Goal: Find specific page/section: Find specific page/section

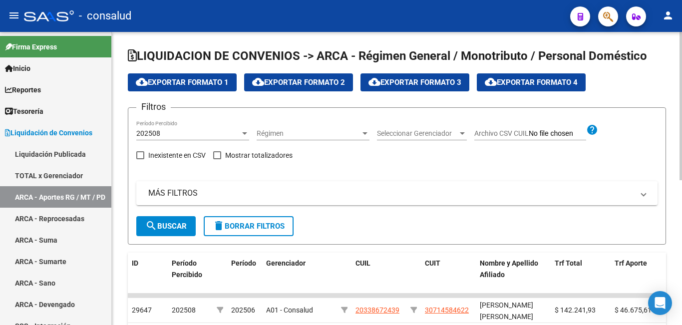
scroll to position [285, 0]
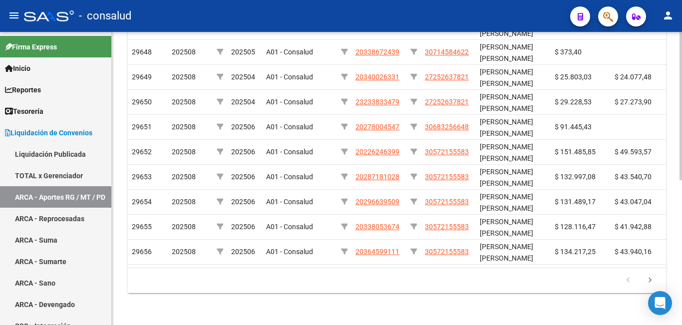
click at [680, 264] on div at bounding box center [680, 178] width 2 height 293
click at [680, 264] on div at bounding box center [680, 251] width 2 height 148
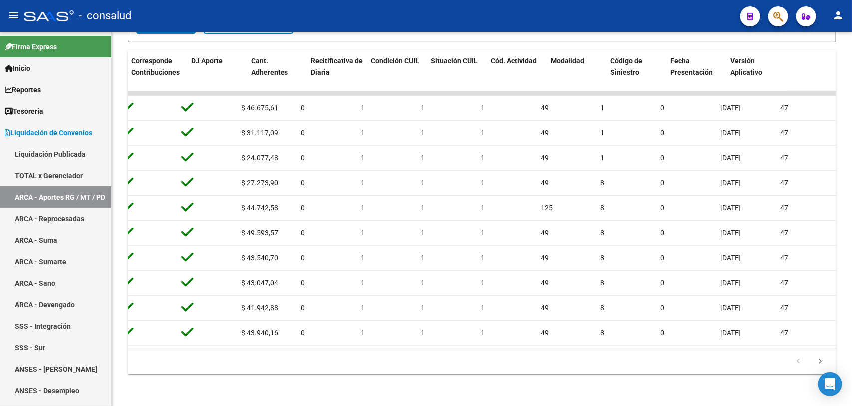
scroll to position [0, 2170]
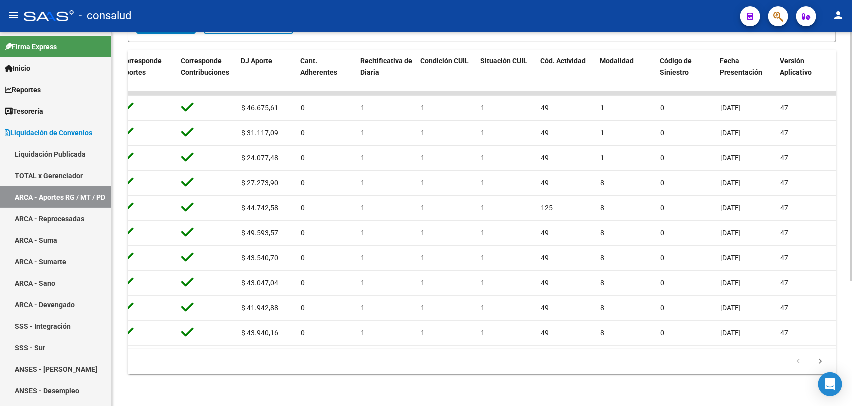
drag, startPoint x: 667, startPoint y: 1, endPoint x: 587, endPoint y: 373, distance: 380.3
click at [587, 324] on div "179.769.313.486.231.570.000.000.000.000.000.000.000.000.000.000.000.000.000.000…" at bounding box center [482, 361] width 708 height 25
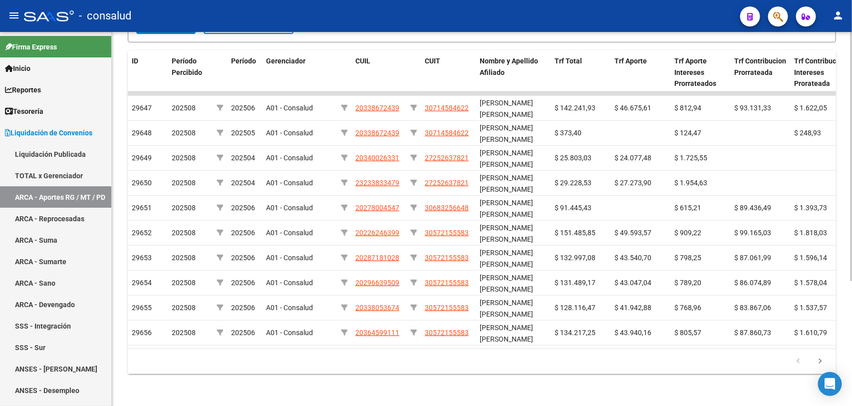
scroll to position [0, 0]
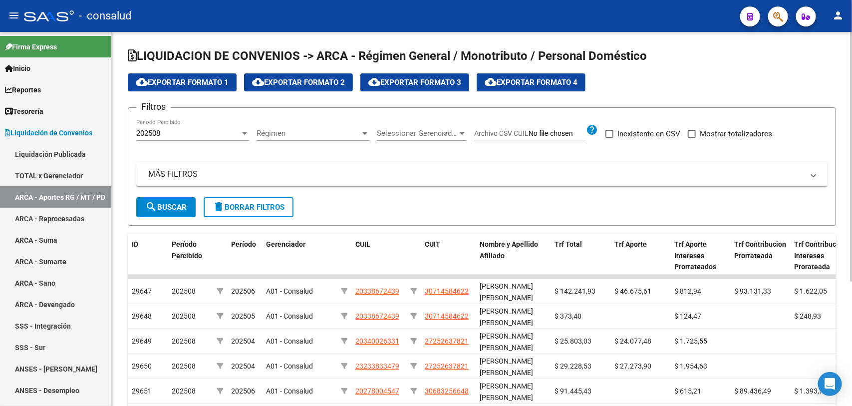
click at [681, 60] on div at bounding box center [851, 219] width 2 height 374
click at [681, 60] on div at bounding box center [851, 157] width 2 height 250
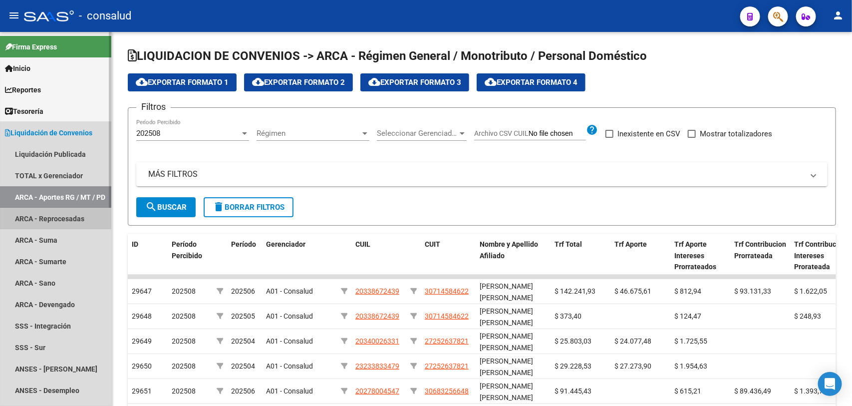
click at [36, 220] on link "ARCA - Reprocesadas" at bounding box center [55, 218] width 111 height 21
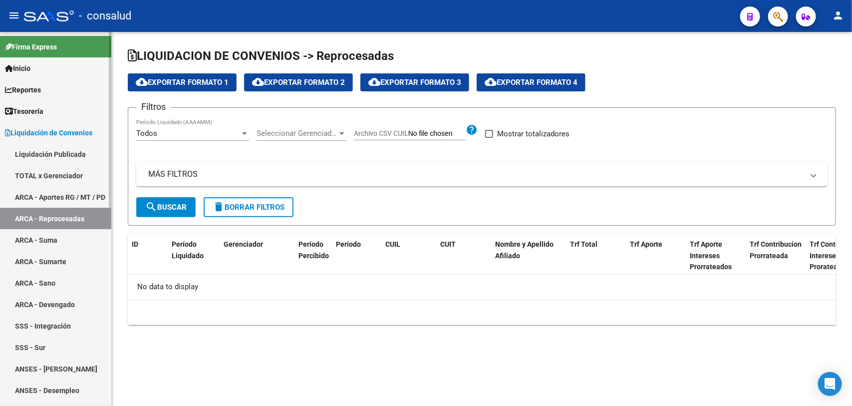
checkbox input "true"
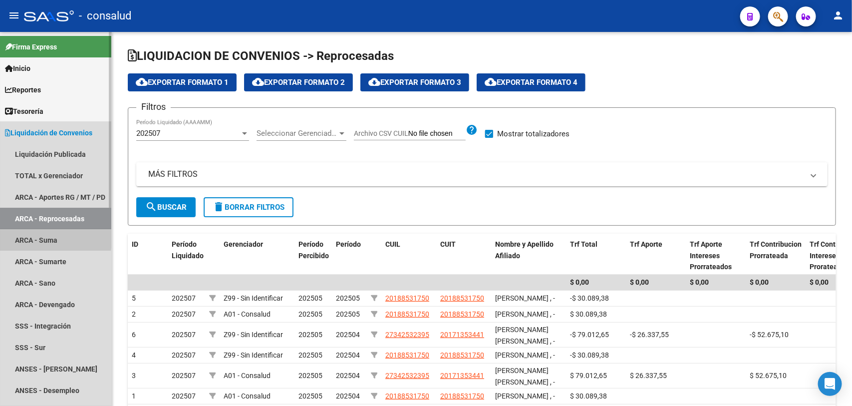
click at [32, 236] on link "ARCA - Suma" at bounding box center [55, 239] width 111 height 21
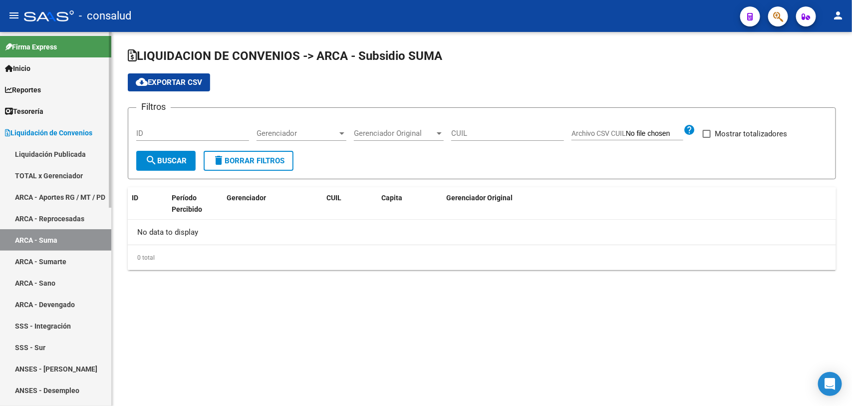
checkbox input "true"
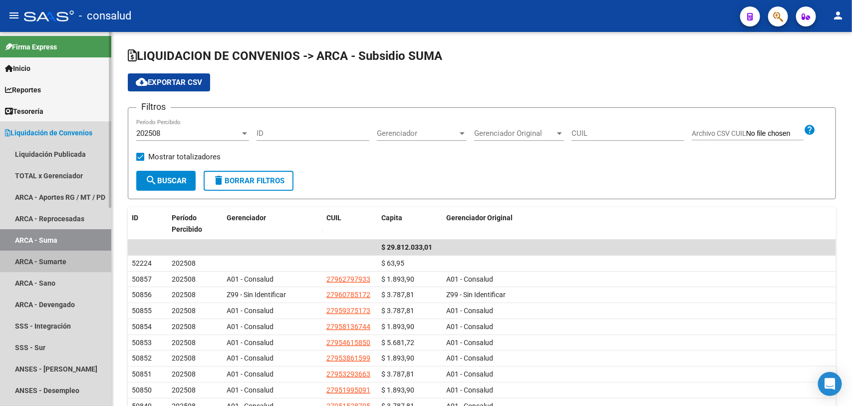
click at [46, 256] on link "ARCA - Sumarte" at bounding box center [55, 261] width 111 height 21
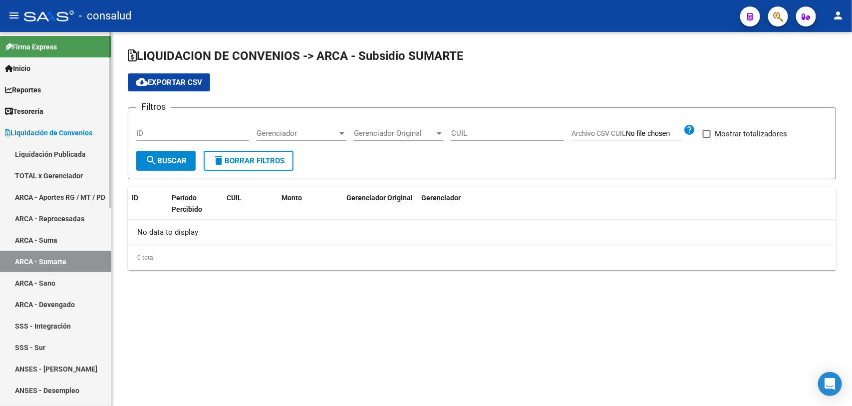
checkbox input "true"
